Goal: Information Seeking & Learning: Learn about a topic

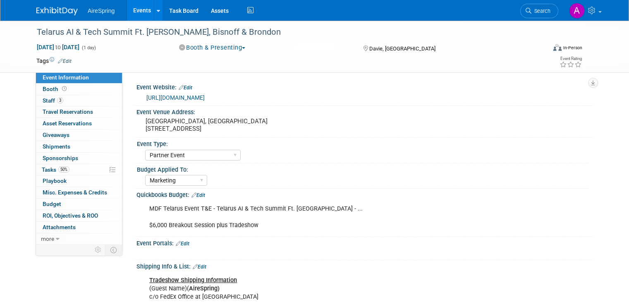
select select "Partner Event"
select select "Marketing"
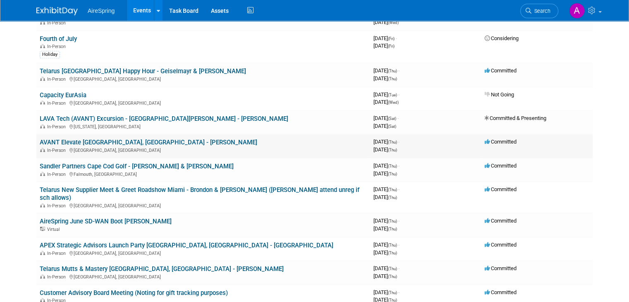
scroll to position [672, 0]
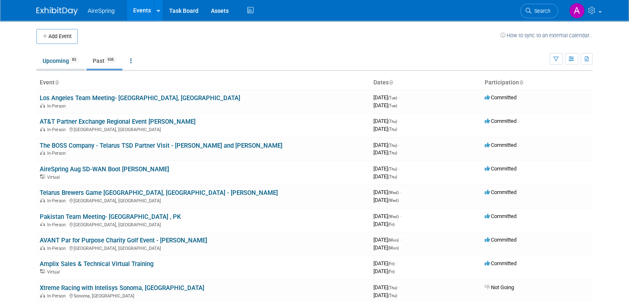
click at [53, 61] on link "Upcoming 83" at bounding box center [60, 61] width 48 height 16
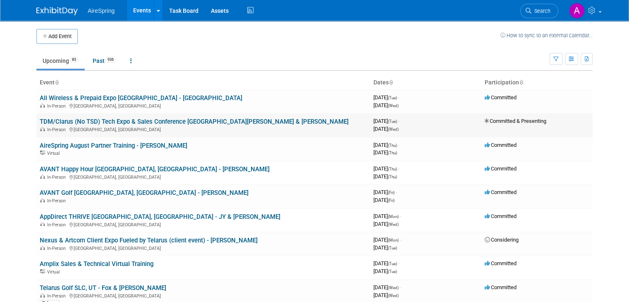
click at [225, 121] on link "TDM/Clarus (No TSD) Tech Expo & Sales Conference St. Louis - Hailey & O'Leary" at bounding box center [194, 121] width 309 height 7
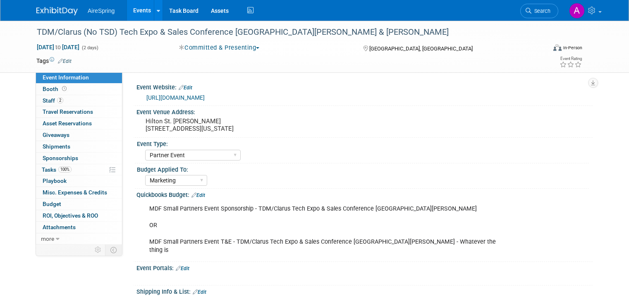
select select "Partner Event"
select select "Marketing"
